Goal: Share content: Share content

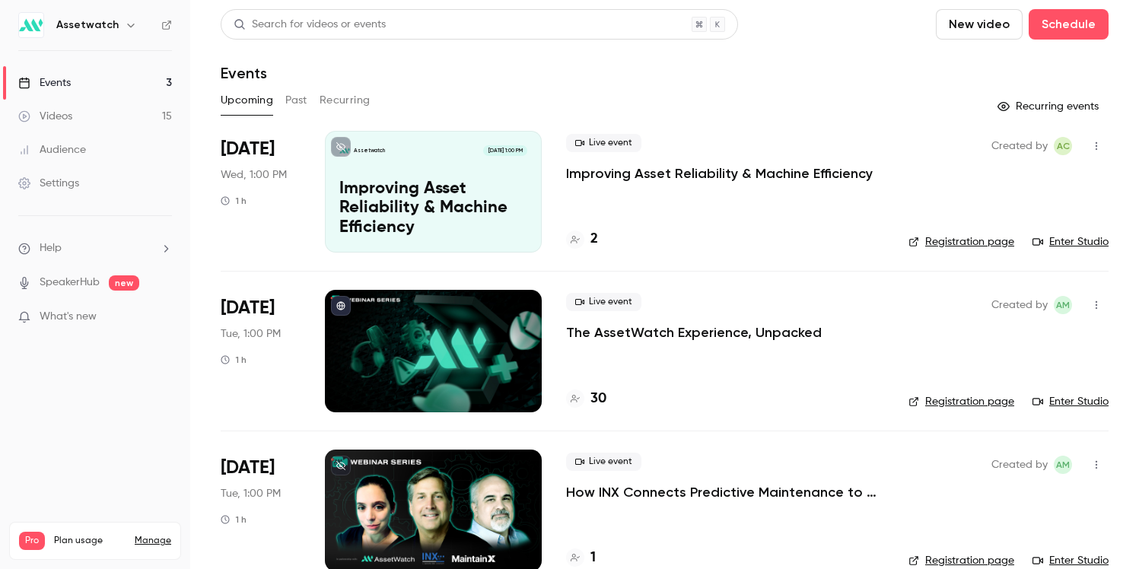
click at [301, 96] on button "Past" at bounding box center [296, 100] width 22 height 24
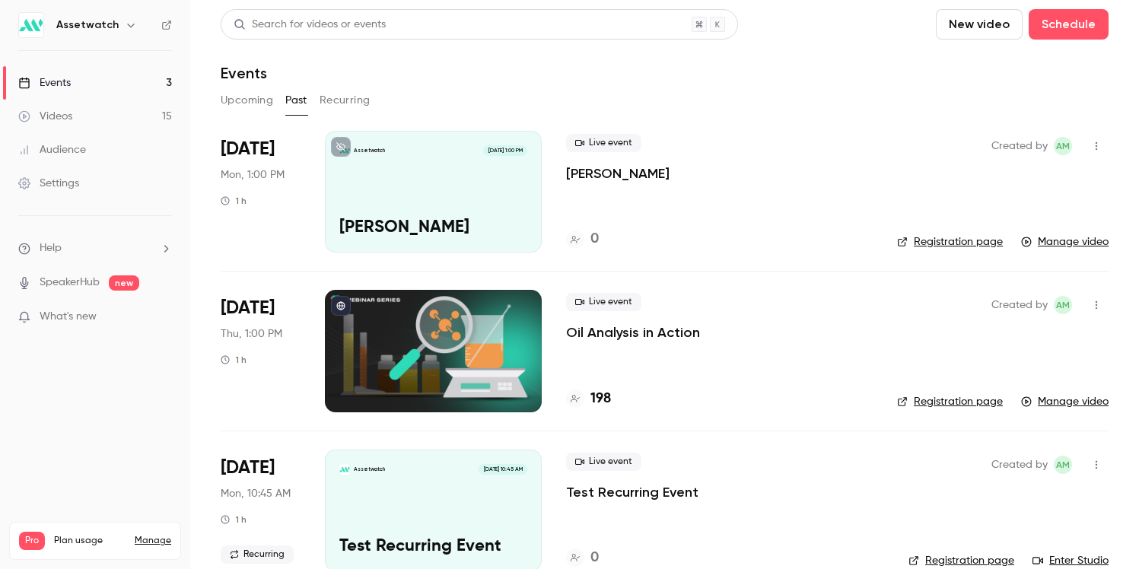
click at [1100, 146] on icon "button" at bounding box center [1097, 146] width 12 height 11
click at [1038, 183] on div "Share" at bounding box center [1038, 184] width 116 height 15
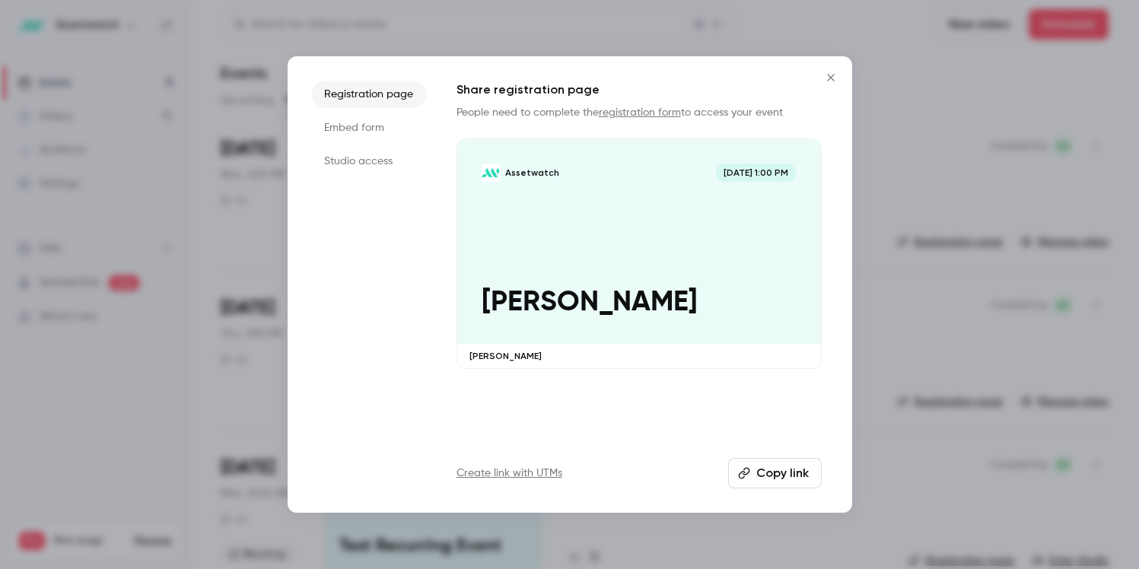
click at [840, 72] on button "Close" at bounding box center [831, 77] width 30 height 30
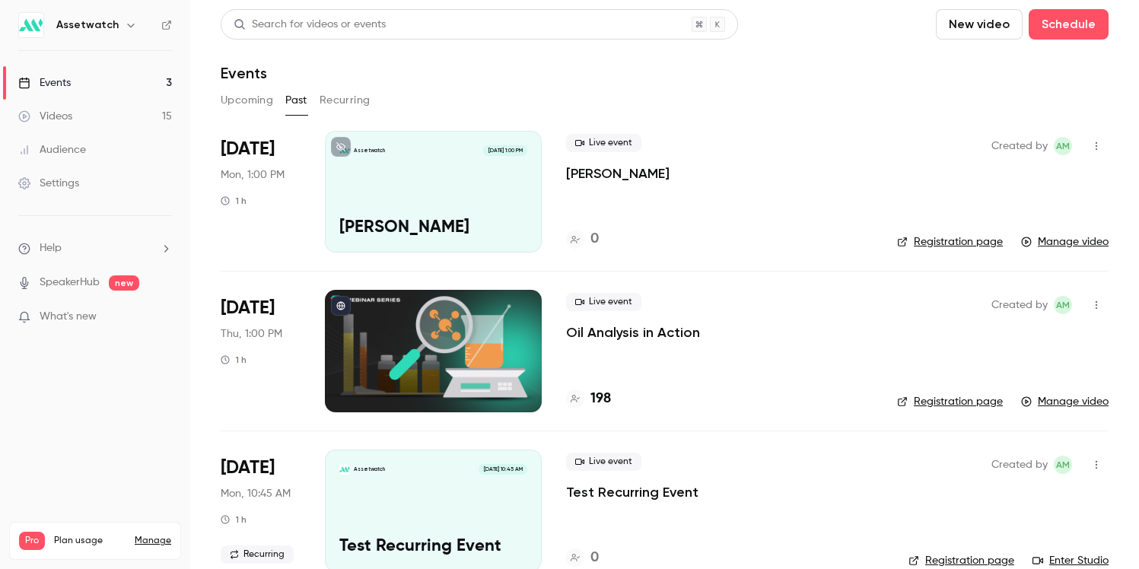
click at [769, 164] on div "Live event [PERSON_NAME]" at bounding box center [719, 158] width 307 height 49
click at [721, 155] on div "Live event [PERSON_NAME]" at bounding box center [719, 158] width 307 height 49
click at [612, 170] on p "[PERSON_NAME]" at bounding box center [618, 173] width 104 height 18
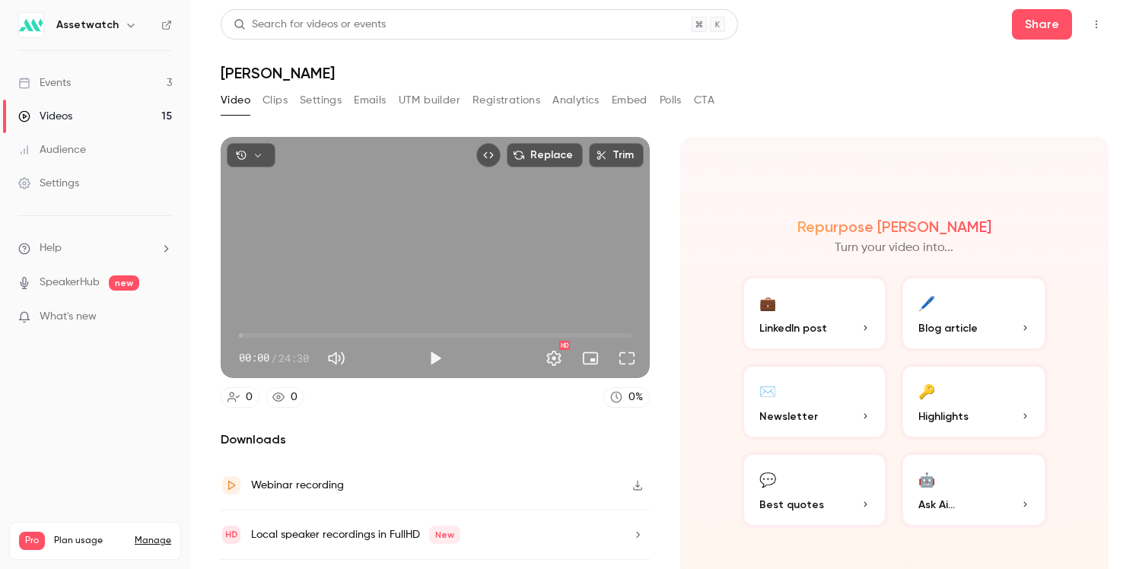
click at [1097, 25] on icon "Top Bar Actions" at bounding box center [1097, 24] width 12 height 11
click at [1028, 32] on div at bounding box center [569, 284] width 1139 height 569
click at [1028, 32] on button "Share" at bounding box center [1042, 24] width 60 height 30
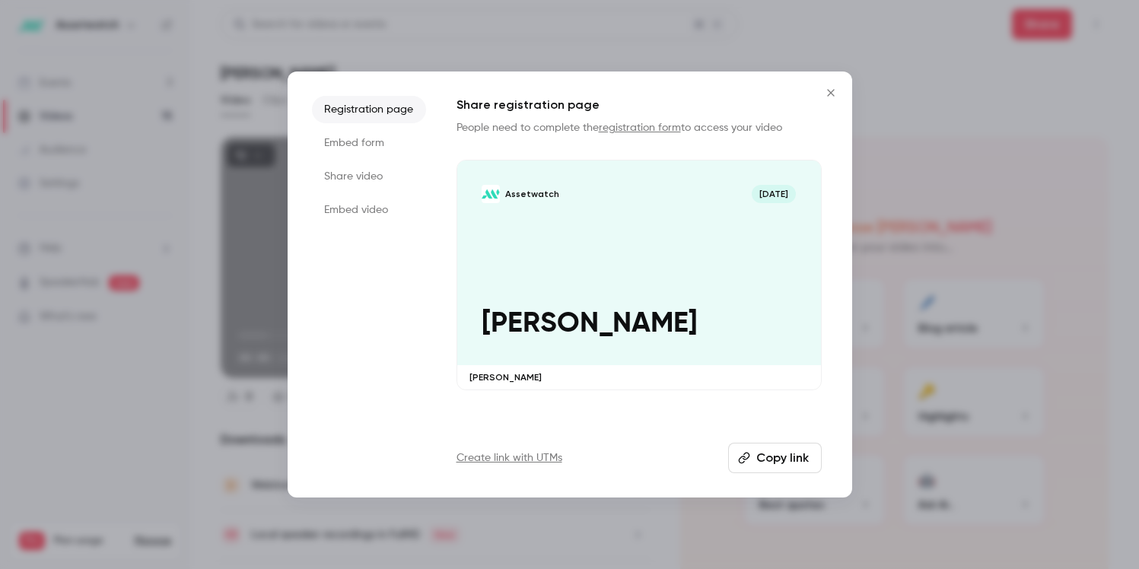
click at [417, 173] on li "Share video" at bounding box center [369, 176] width 114 height 27
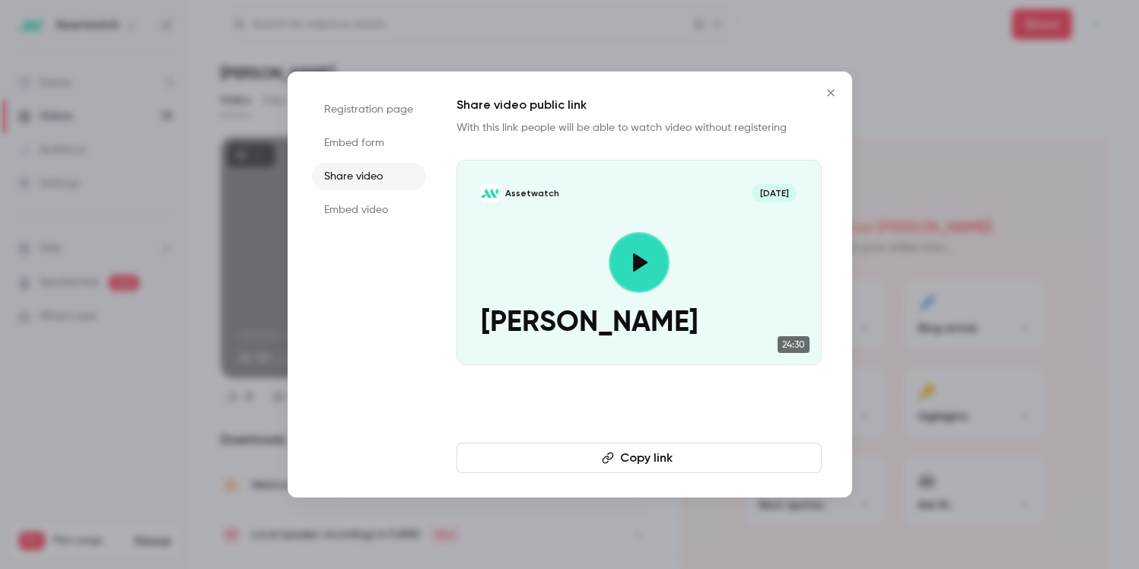
click at [655, 452] on button "Copy link" at bounding box center [639, 458] width 365 height 30
